Goal: Task Accomplishment & Management: Complete application form

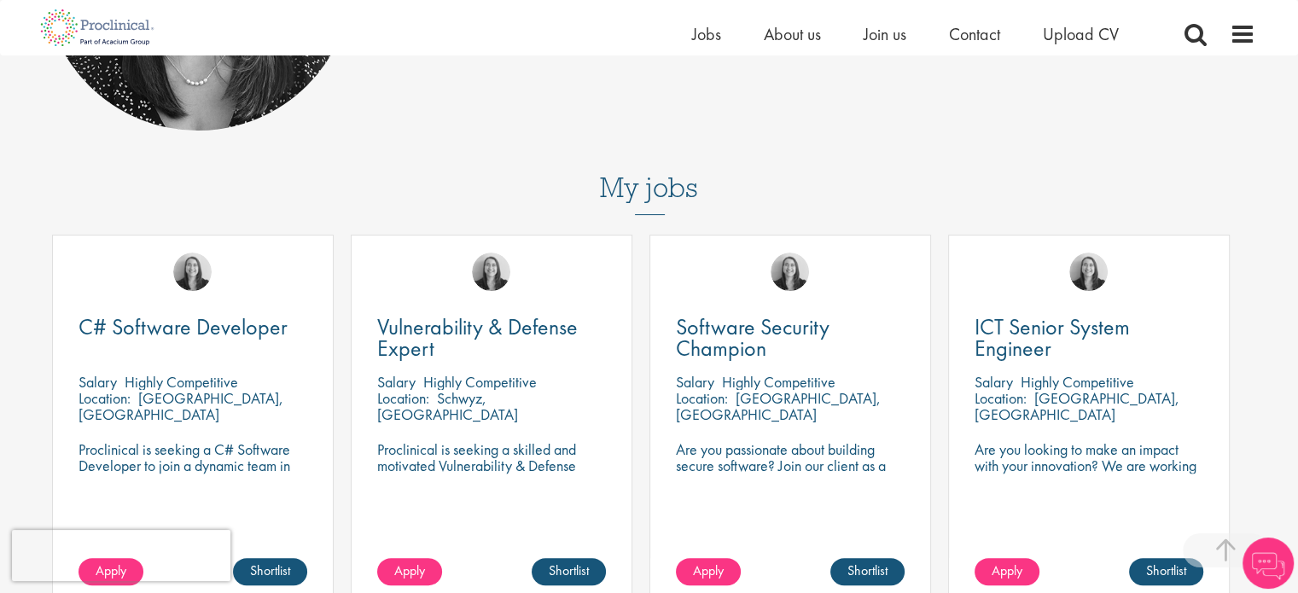
scroll to position [427, 0]
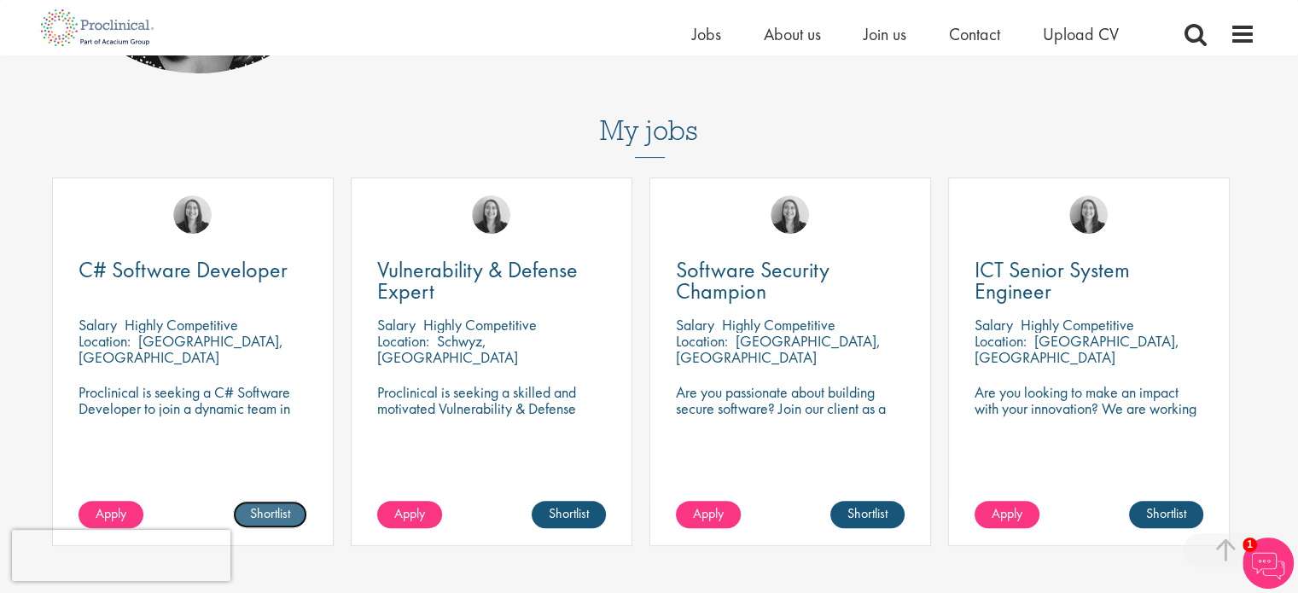
click at [291, 514] on link "Shortlist" at bounding box center [270, 514] width 74 height 27
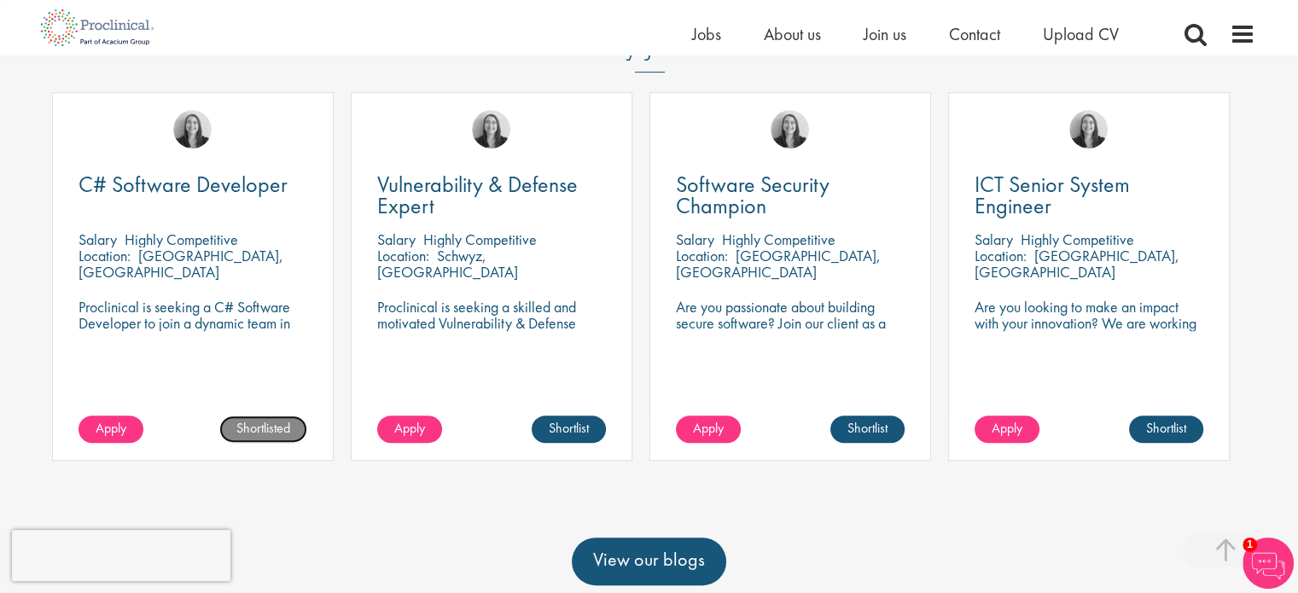
scroll to position [683, 0]
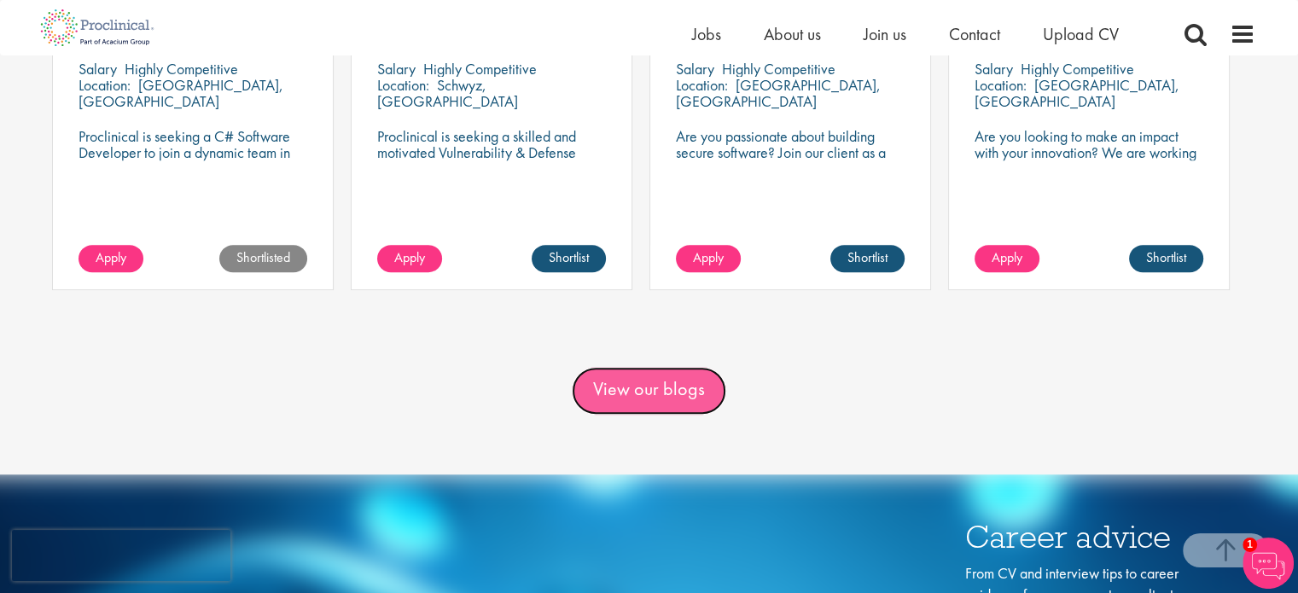
click at [624, 399] on link "View our blogs" at bounding box center [649, 391] width 154 height 48
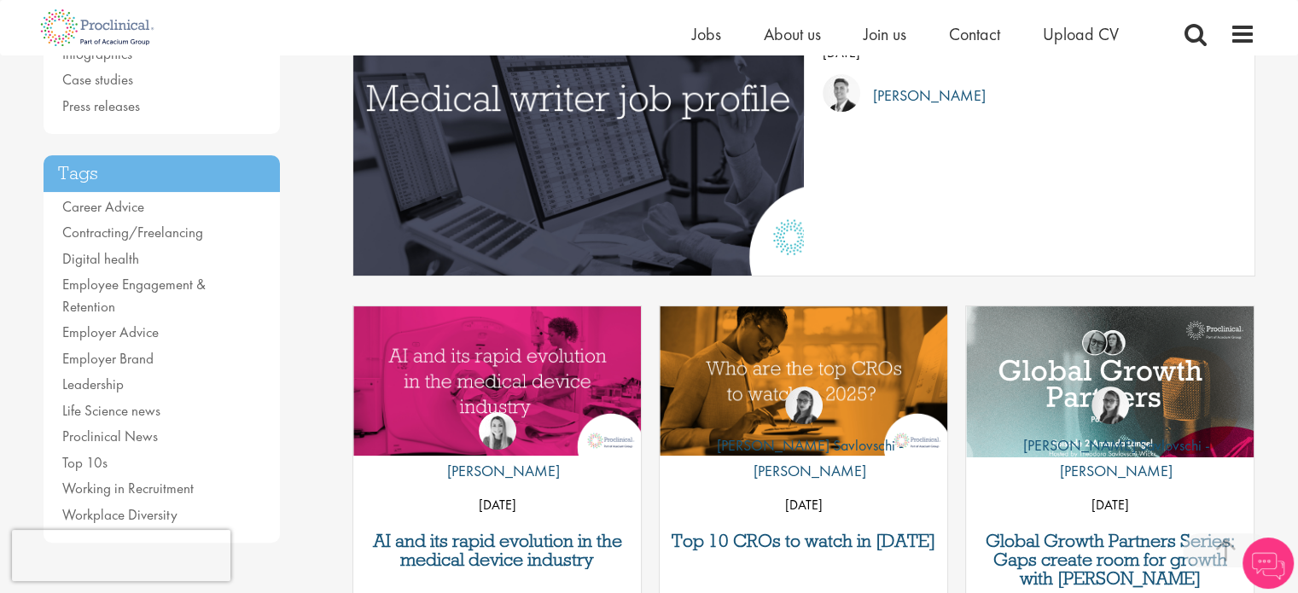
scroll to position [341, 0]
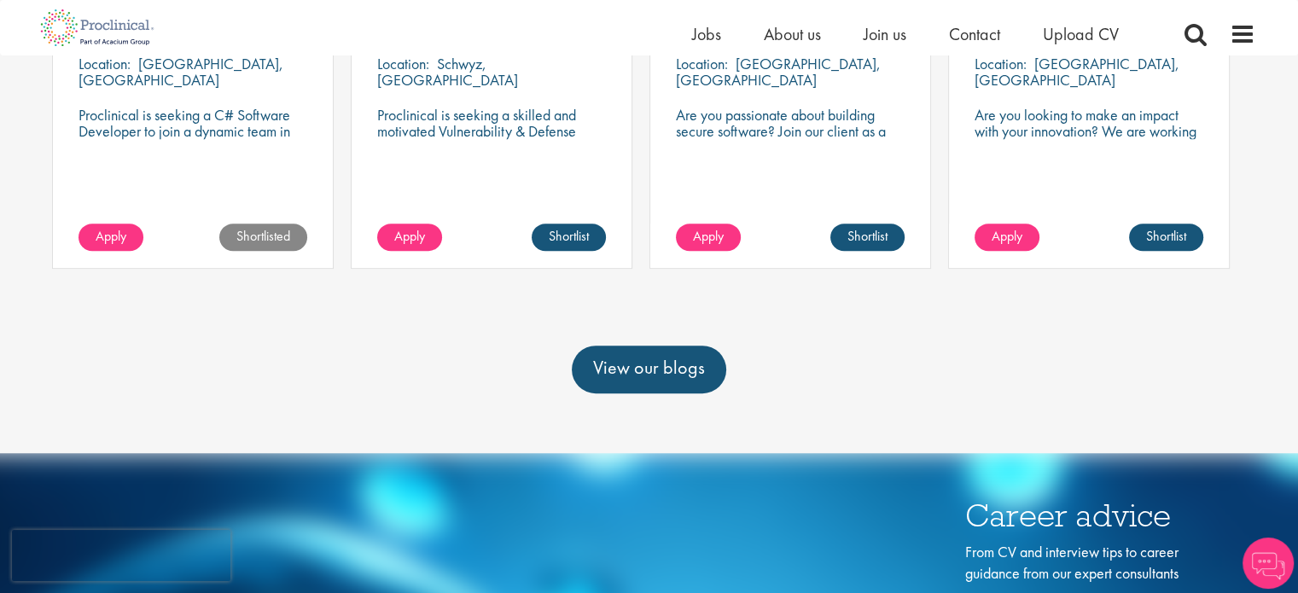
scroll to position [704, 0]
click at [255, 140] on div "C# Software Developer [GEOGRAPHIC_DATA] Highly Competitive Location: [GEOGRAPHI…" at bounding box center [193, 84] width 282 height 369
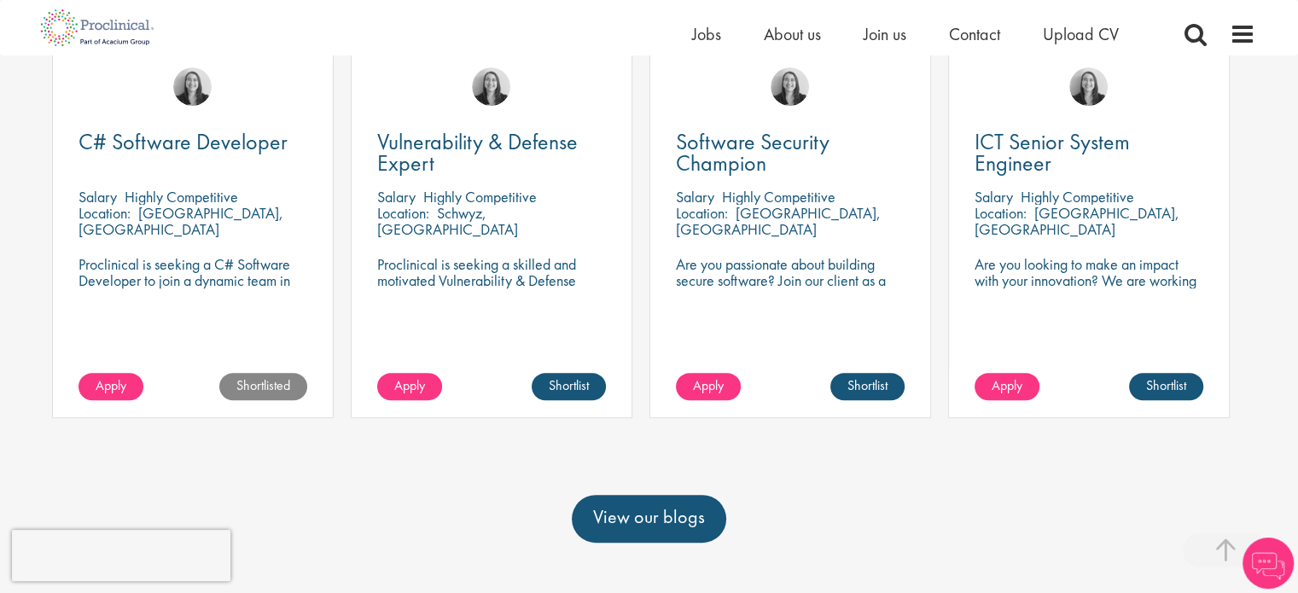
scroll to position [512, 0]
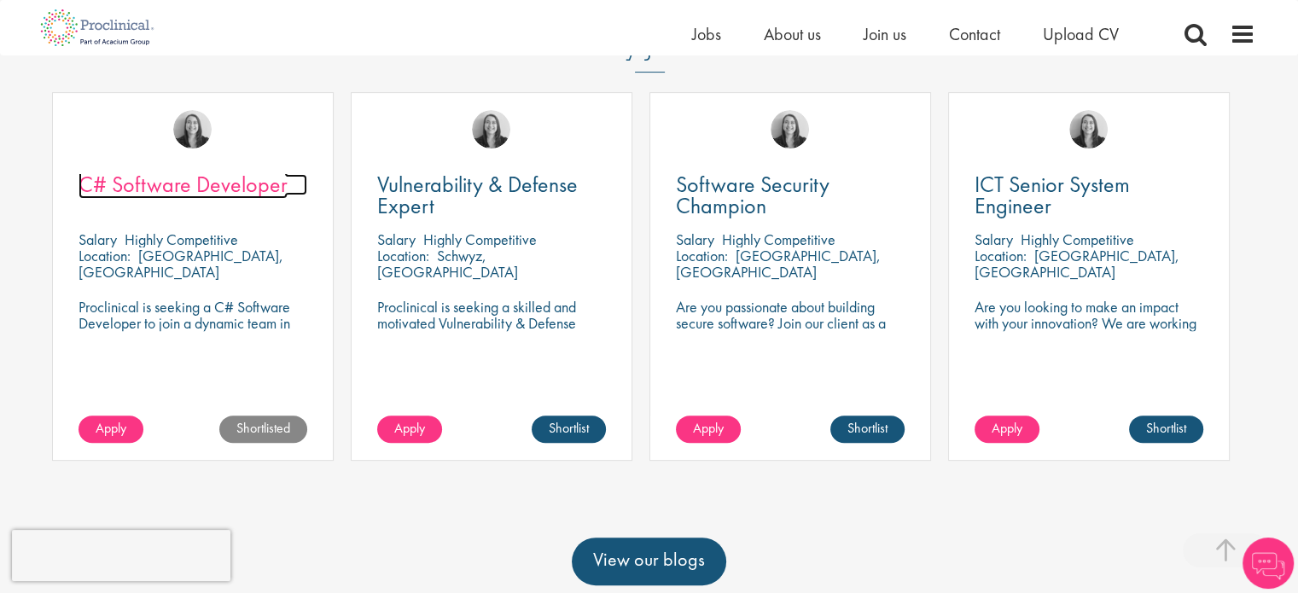
click at [177, 177] on span "C# Software Developer" at bounding box center [183, 184] width 209 height 29
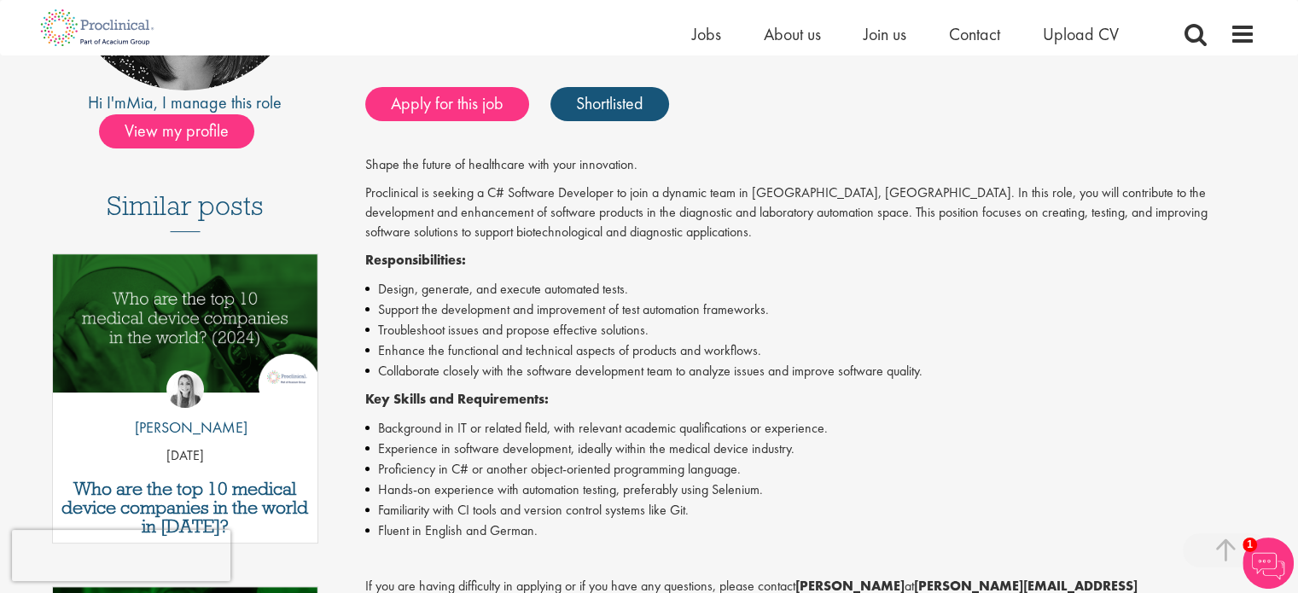
scroll to position [171, 0]
